Goal: Subscribe to service/newsletter

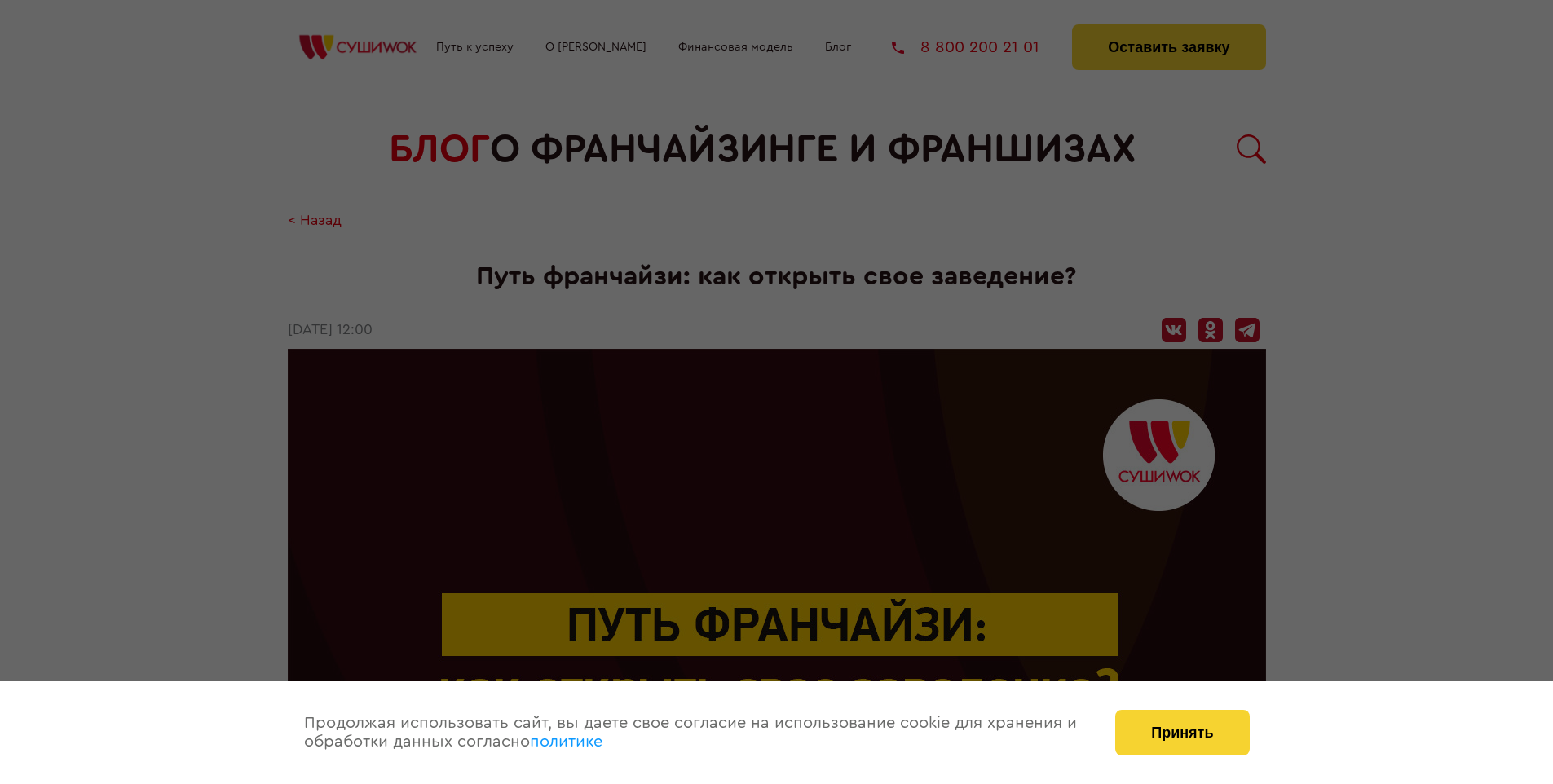
scroll to position [2697, 0]
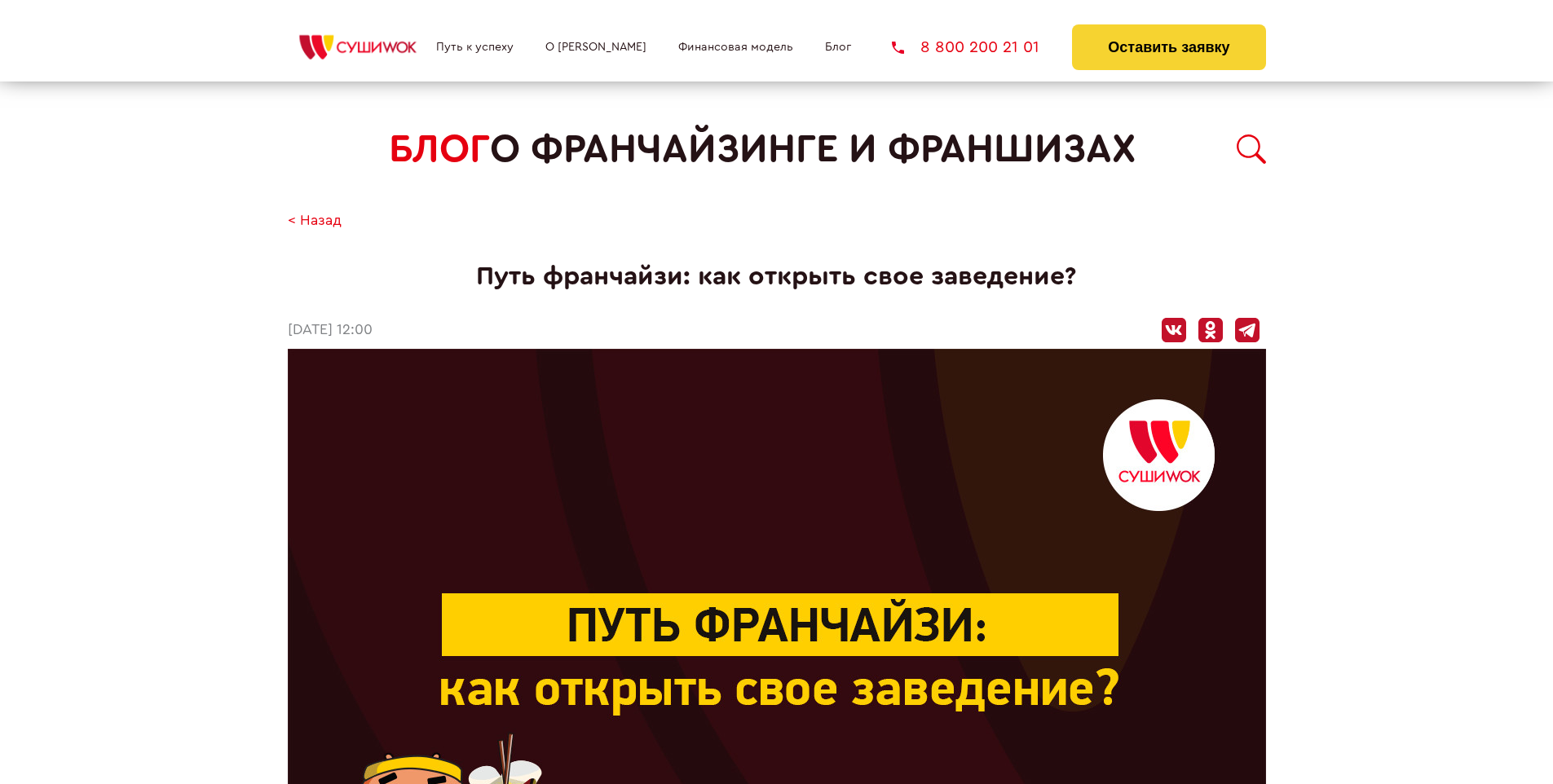
scroll to position [2697, 0]
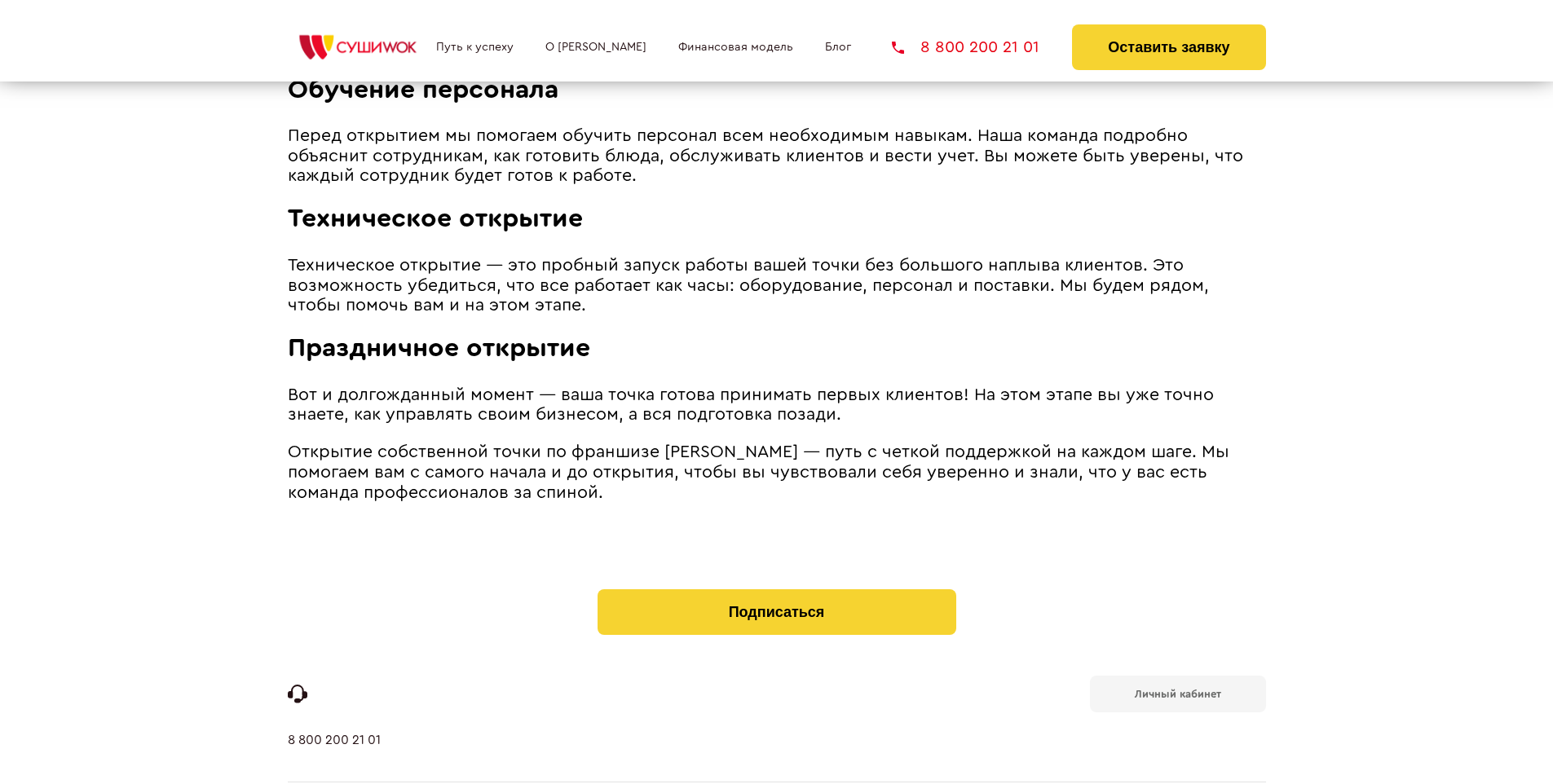
click at [1177, 688] on b "Личный кабинет" at bounding box center [1178, 693] width 86 height 10
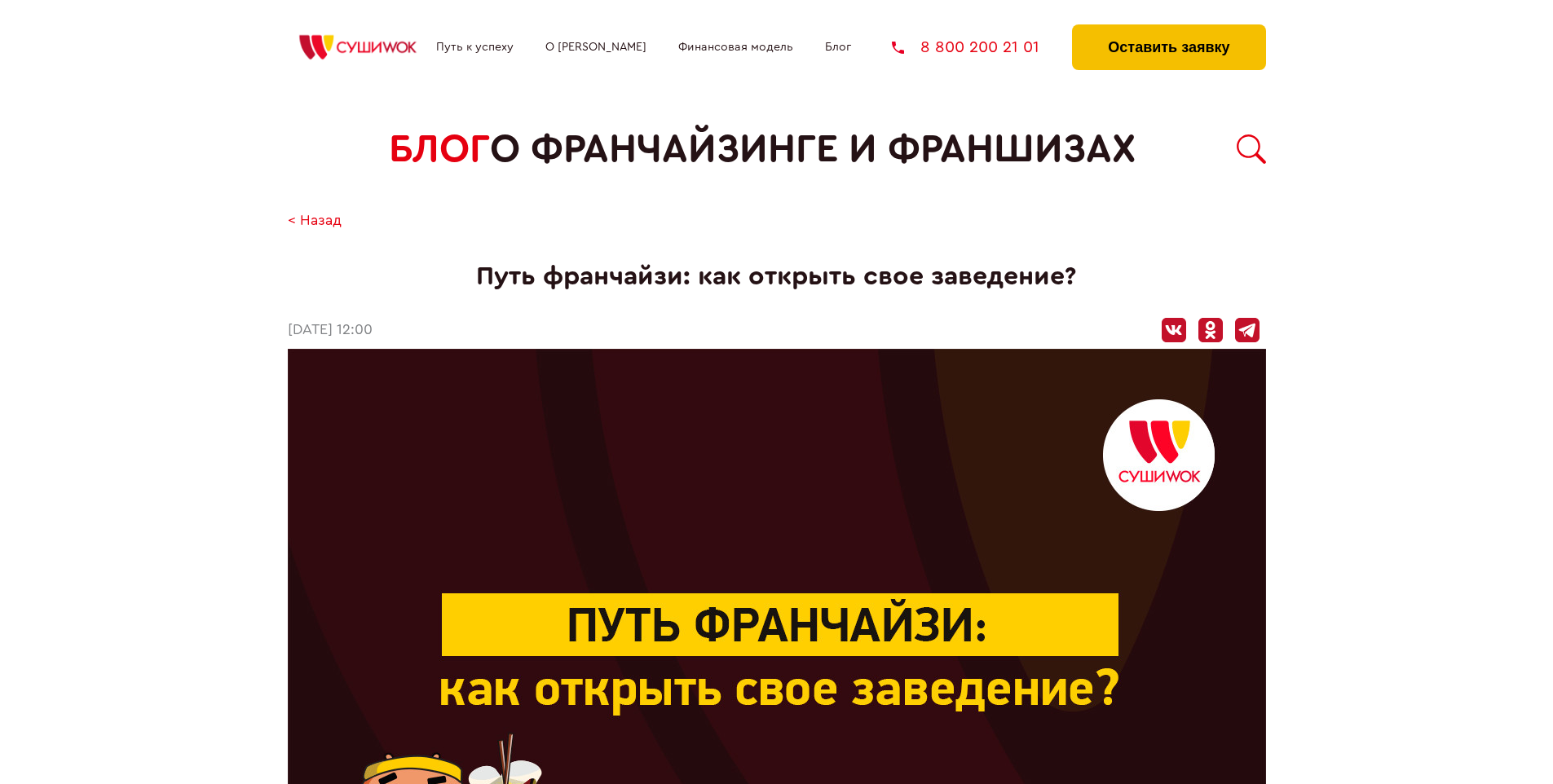
click at [1168, 28] on button "Оставить заявку" at bounding box center [1168, 47] width 193 height 46
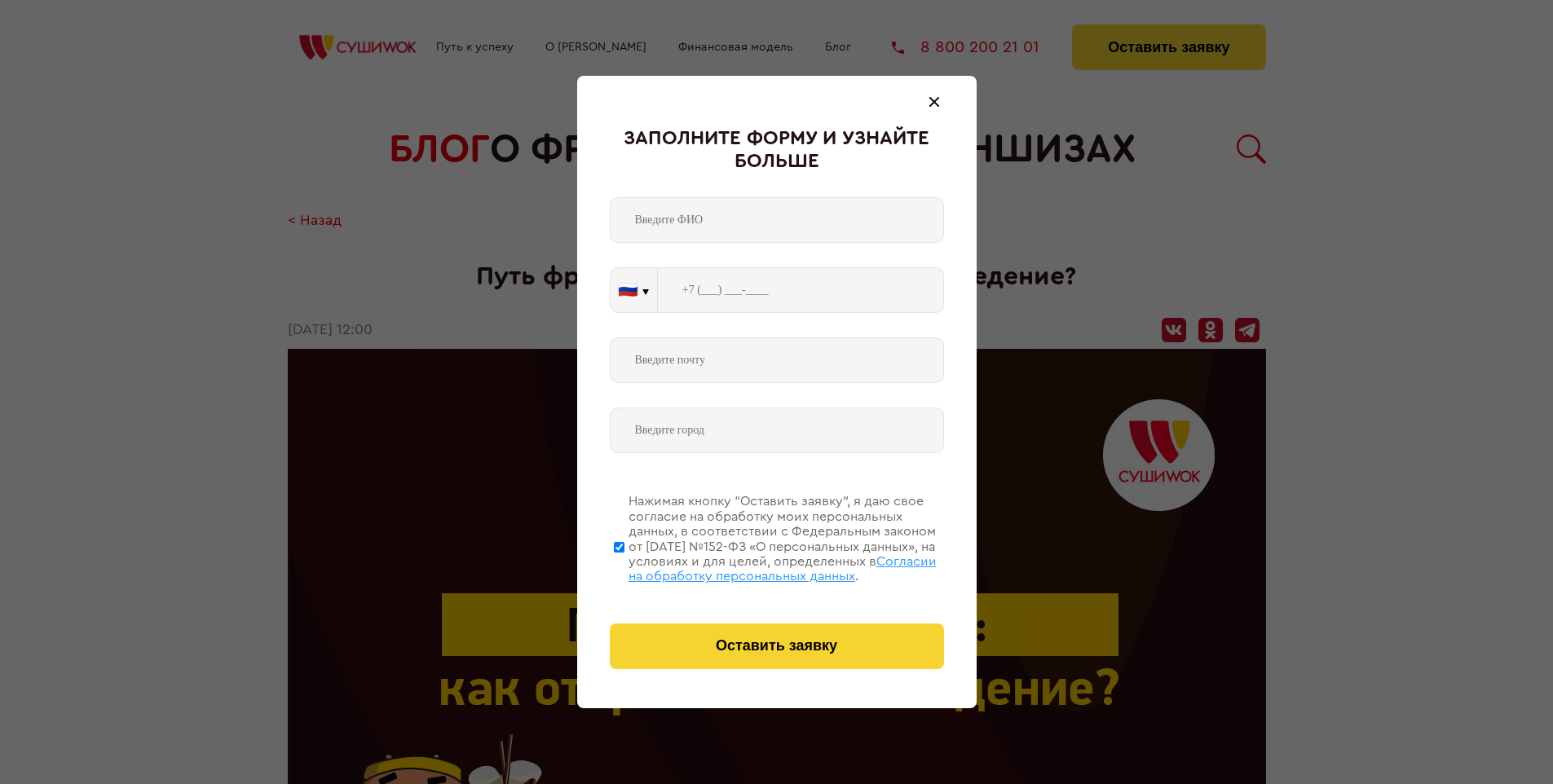
click at [756, 567] on span "Согласии на обработку персональных данных" at bounding box center [782, 568] width 308 height 28
click at [625, 567] on input "Нажимая кнопку “Оставить заявку”, я даю свое согласие на обработку моих персона…" at bounding box center [619, 546] width 10 height 130
checkbox input "false"
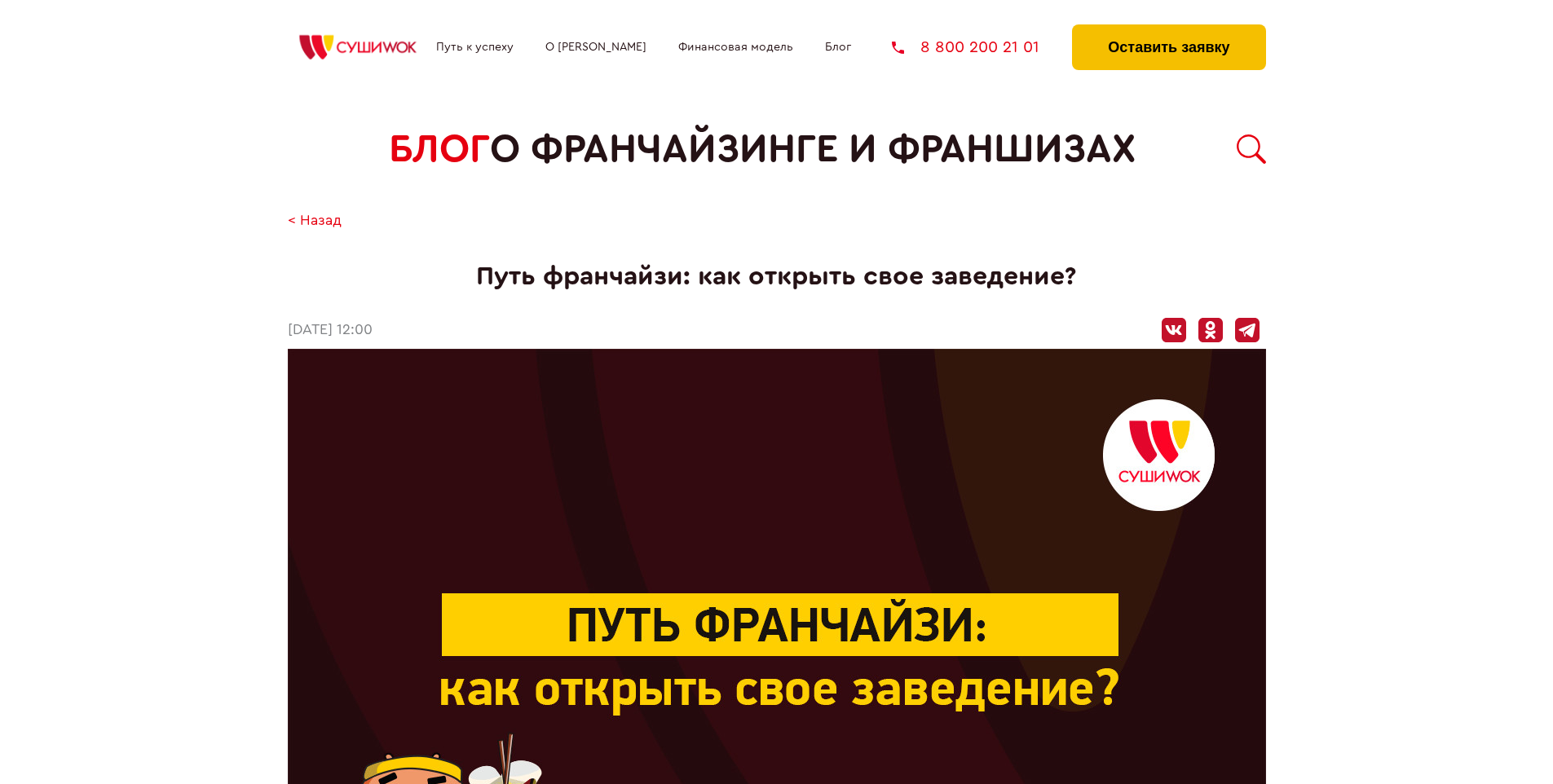
click at [1168, 28] on button "Оставить заявку" at bounding box center [1168, 47] width 193 height 46
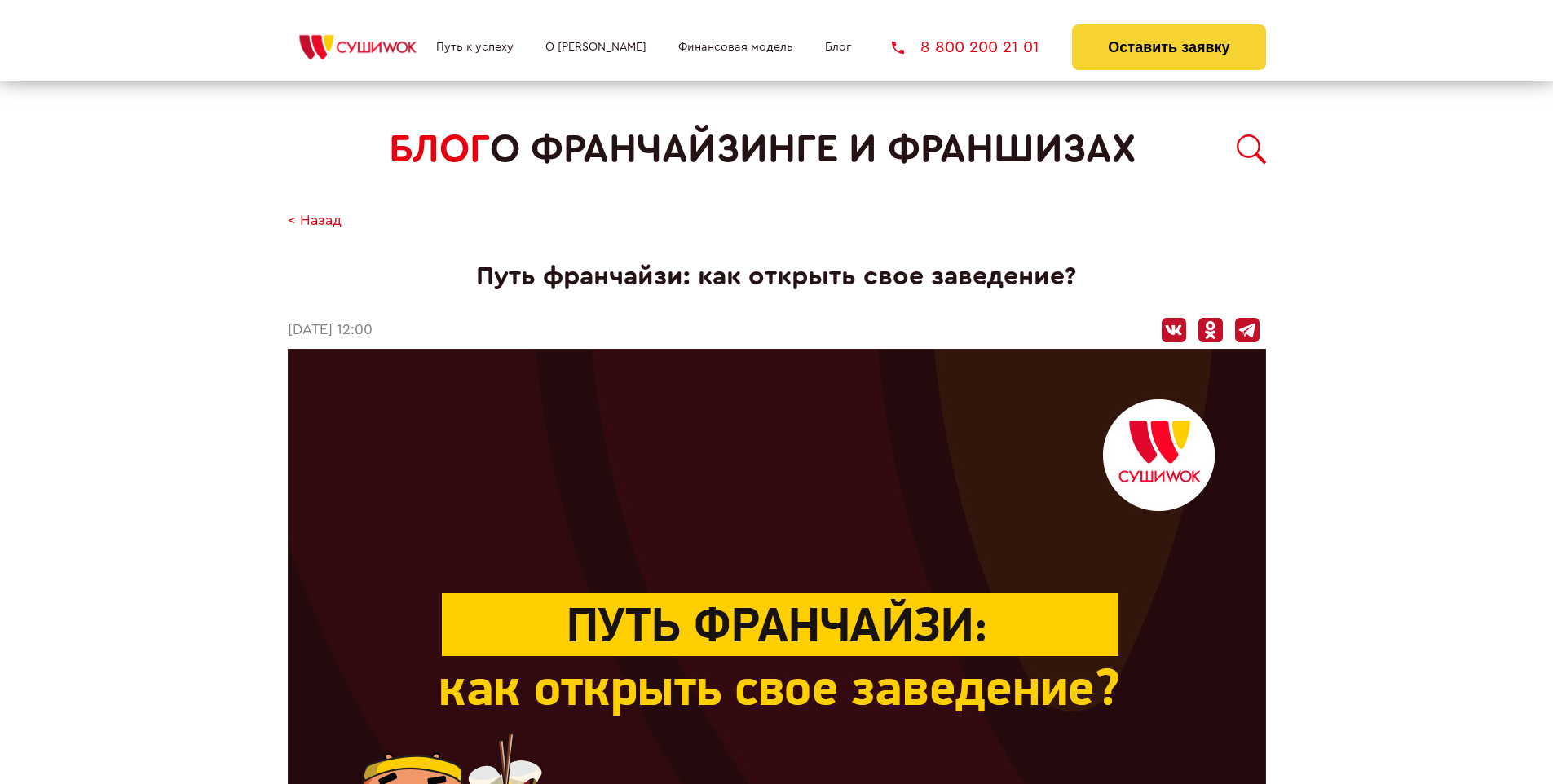
scroll to position [2697, 0]
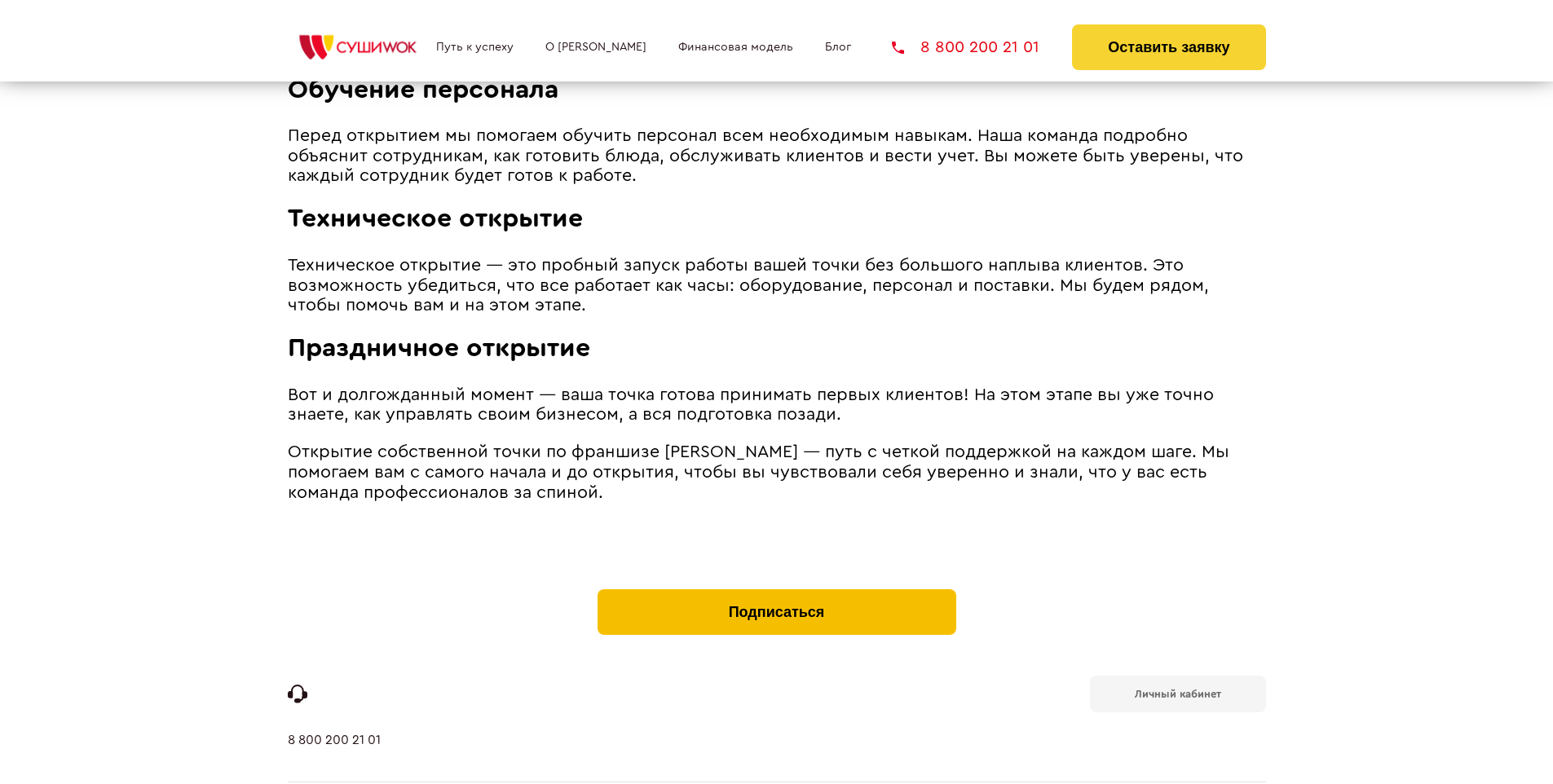
click at [776, 589] on button "Подписаться" at bounding box center [776, 612] width 359 height 46
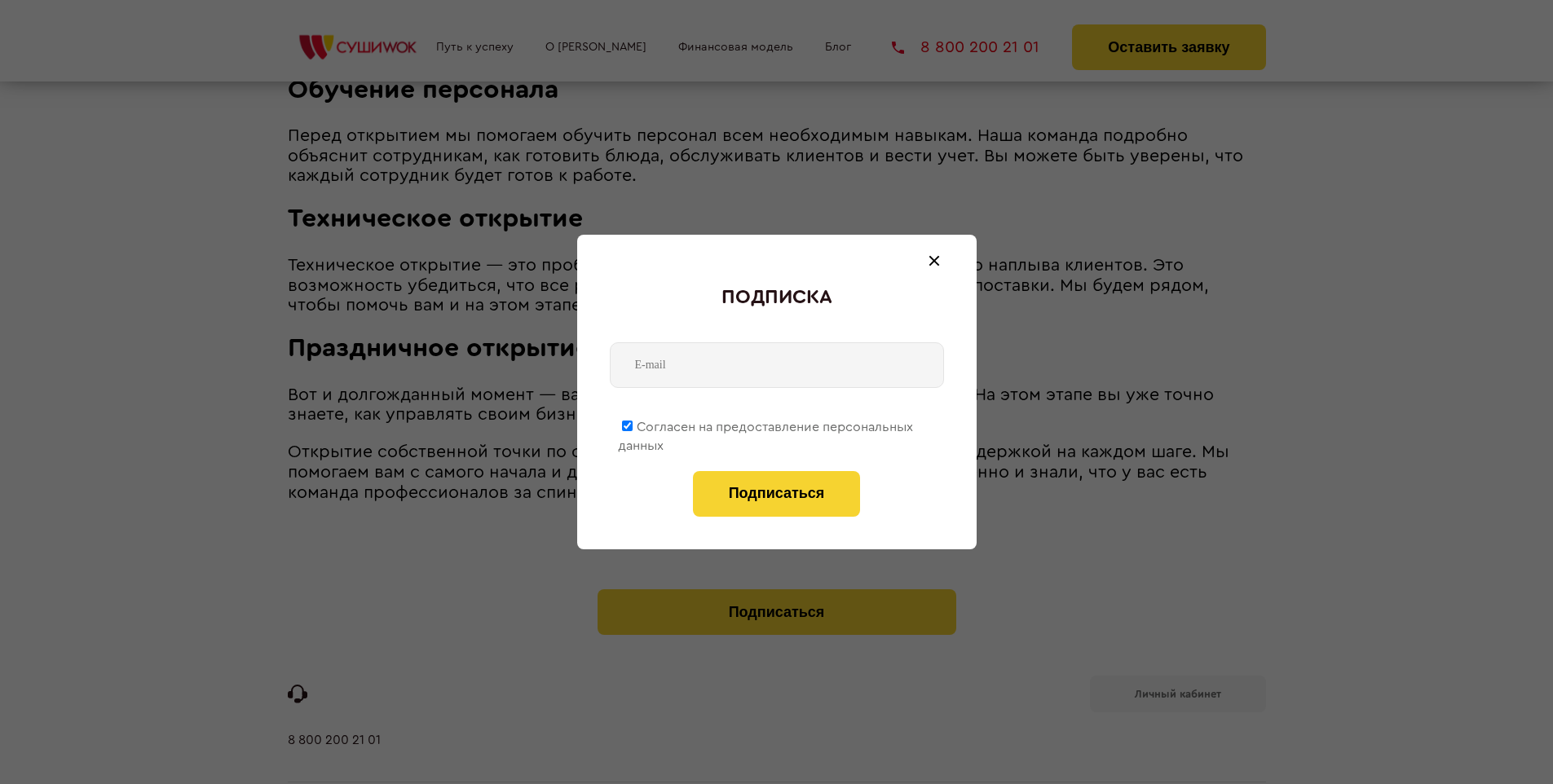
click at [766, 423] on span "Согласен на предоставление персональных данных" at bounding box center [765, 436] width 295 height 32
click at [632, 423] on input "Согласен на предоставление персональных данных" at bounding box center [627, 425] width 10 height 10
checkbox input "false"
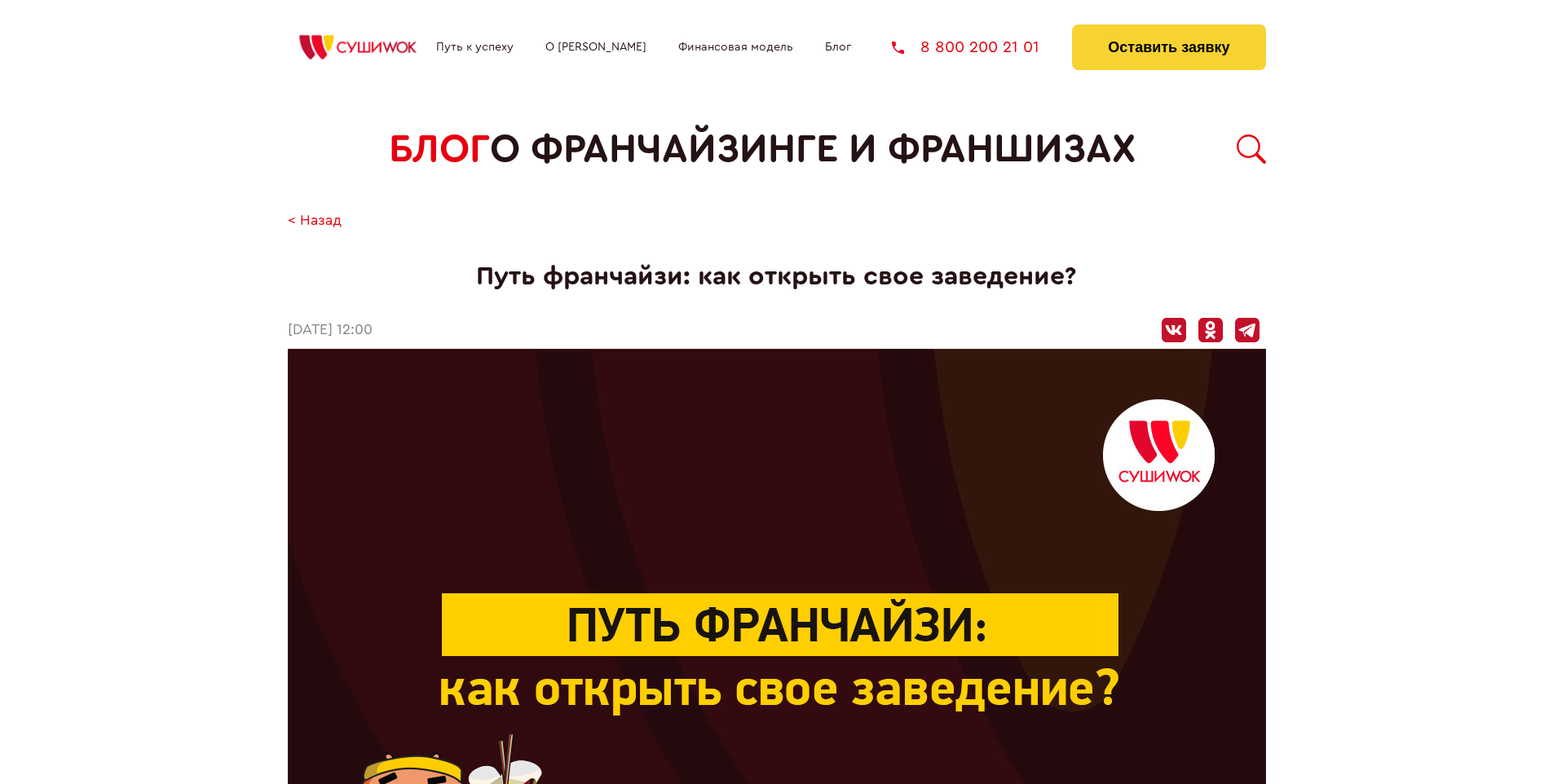
scroll to position [2697, 0]
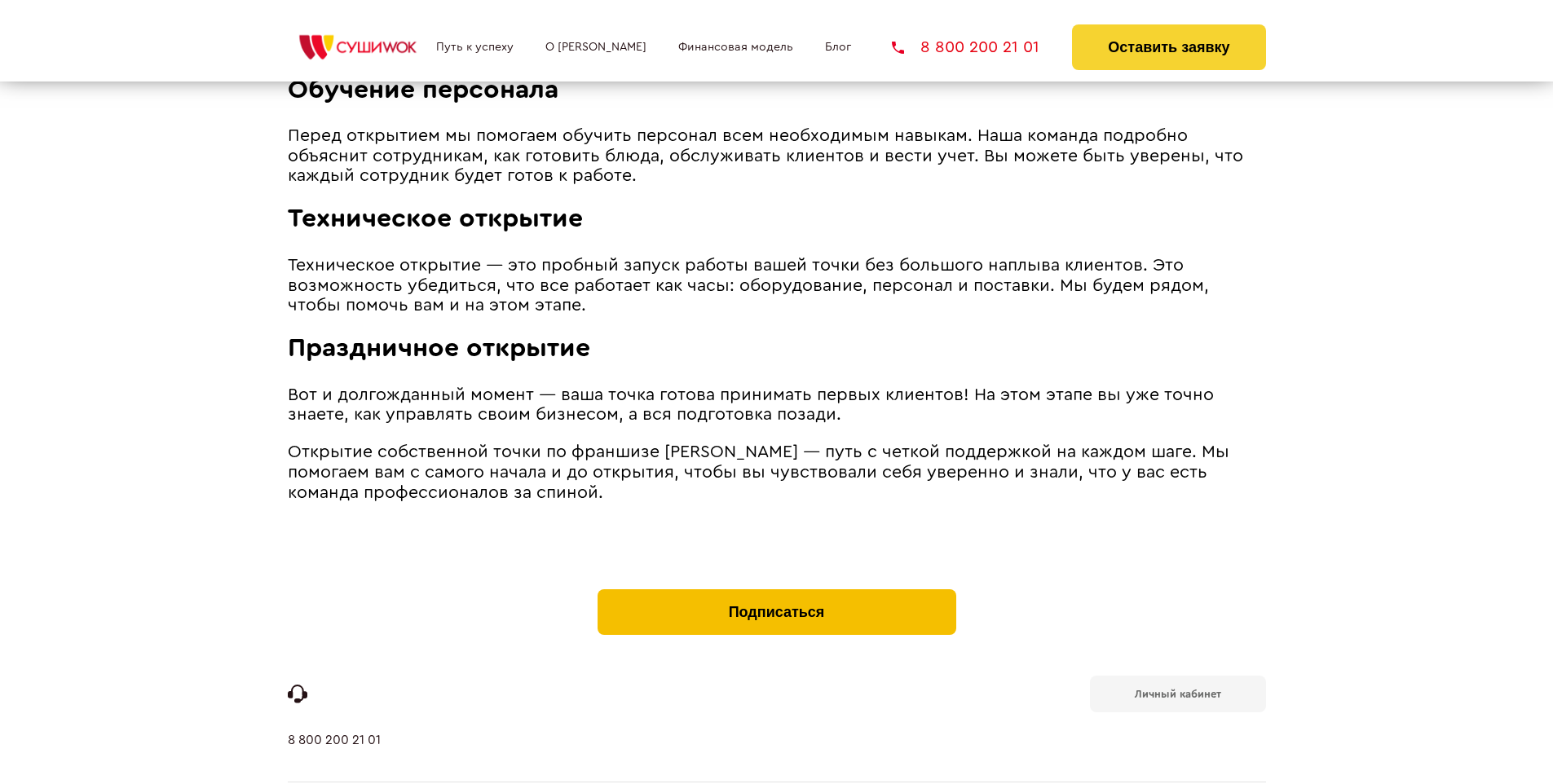
click at [776, 589] on button "Подписаться" at bounding box center [776, 612] width 359 height 46
